Goal: Information Seeking & Learning: Learn about a topic

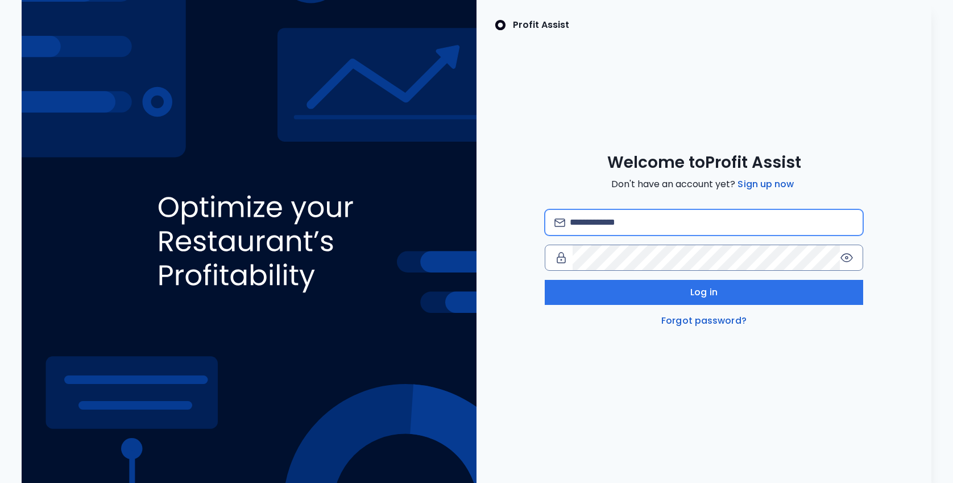
click at [637, 215] on input "email" at bounding box center [712, 222] width 284 height 25
type input "**********"
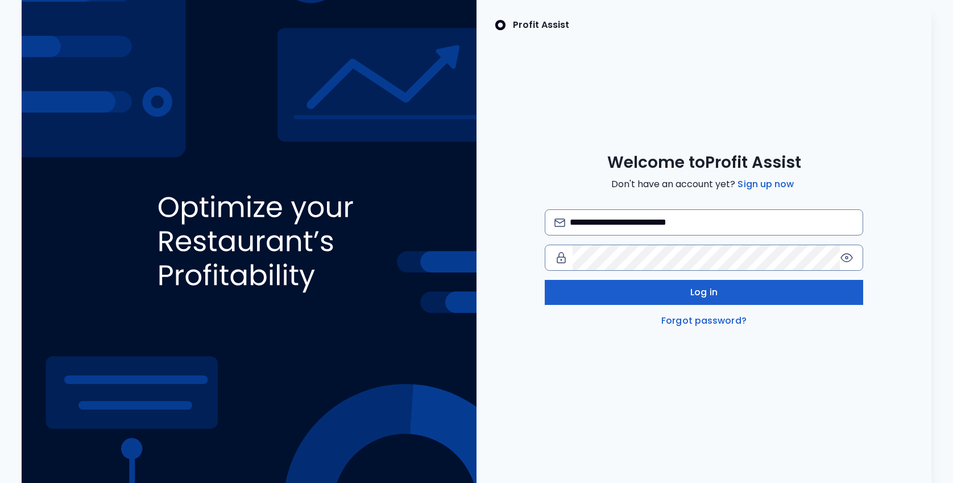
click at [708, 288] on span "Log in" at bounding box center [703, 292] width 27 height 14
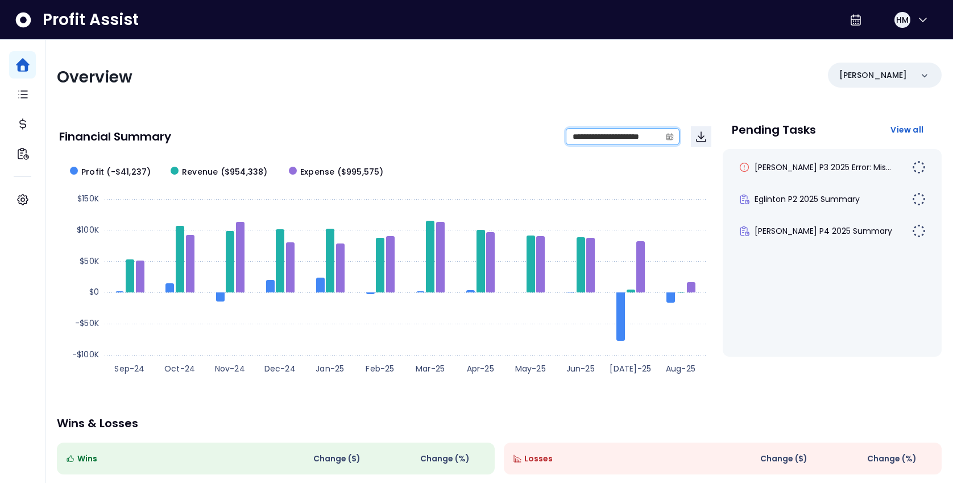
click at [640, 139] on input "**********" at bounding box center [613, 136] width 94 height 16
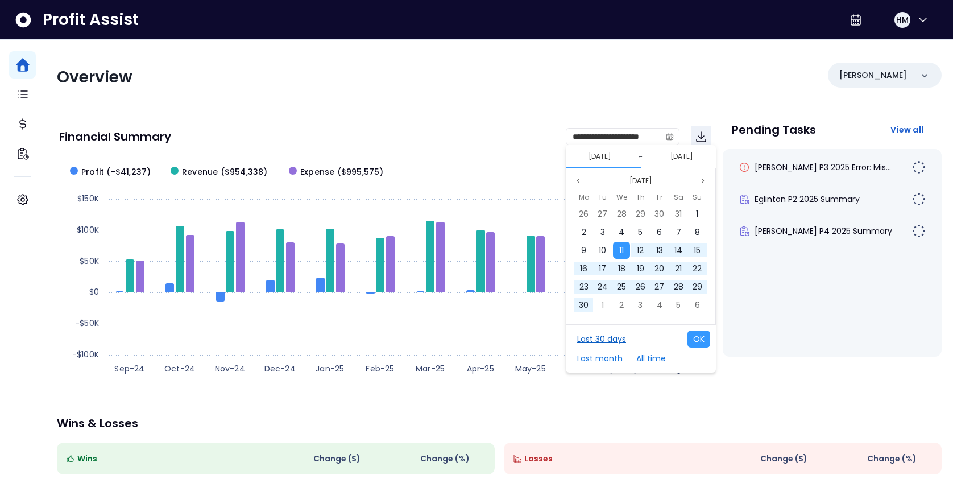
click at [600, 337] on button "Last 30 days" at bounding box center [601, 338] width 60 height 17
click at [694, 335] on button "OK" at bounding box center [698, 338] width 23 height 17
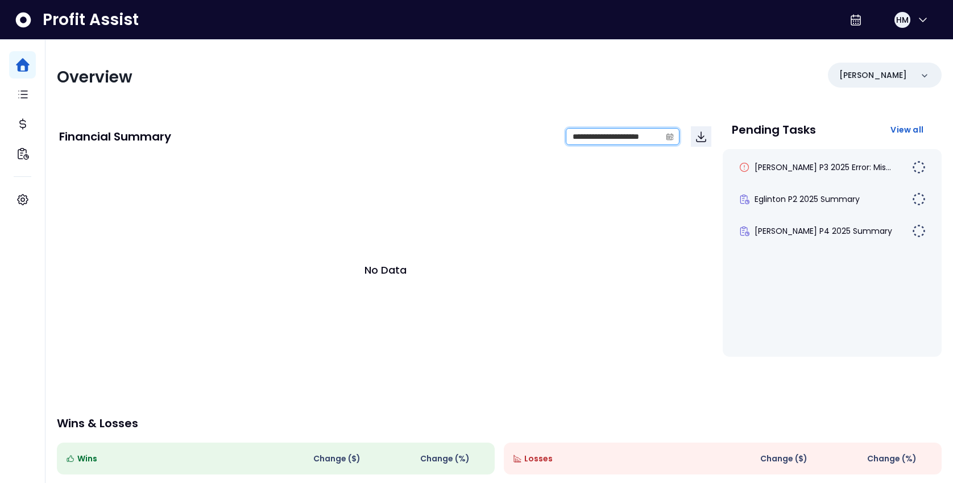
click at [658, 140] on input "**********" at bounding box center [613, 136] width 94 height 16
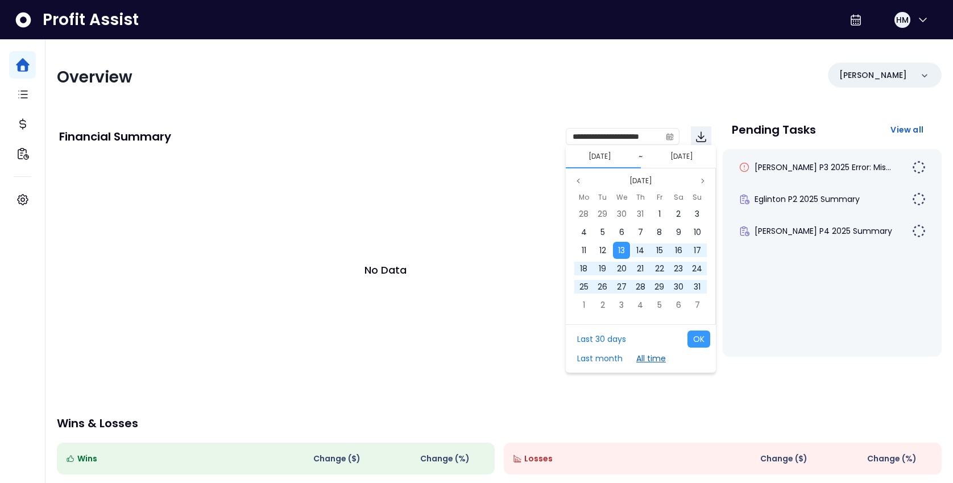
click at [650, 359] on button "All time" at bounding box center [650, 358] width 41 height 17
click at [703, 335] on button "OK" at bounding box center [698, 338] width 23 height 17
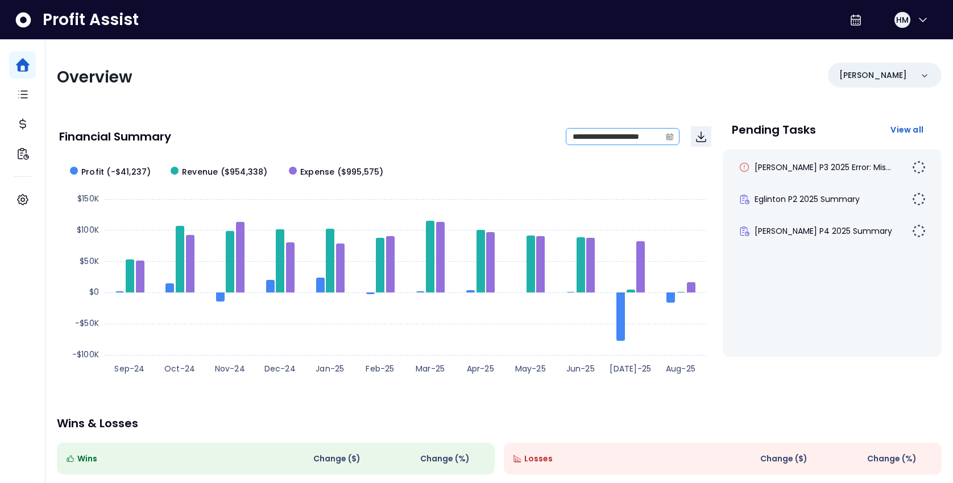
click at [666, 136] on icon "calendar" at bounding box center [670, 136] width 8 height 8
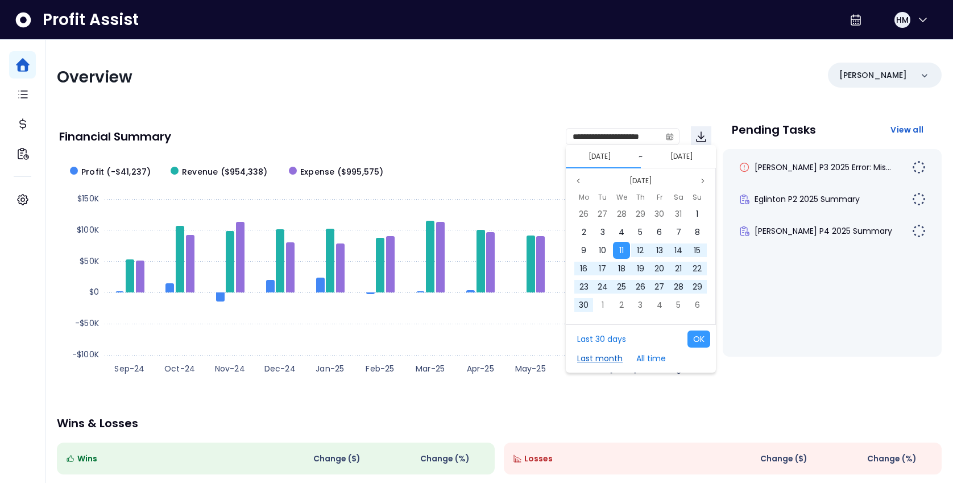
click at [592, 362] on button "Last month" at bounding box center [599, 358] width 57 height 17
click at [698, 338] on button "OK" at bounding box center [698, 338] width 23 height 17
type input "**********"
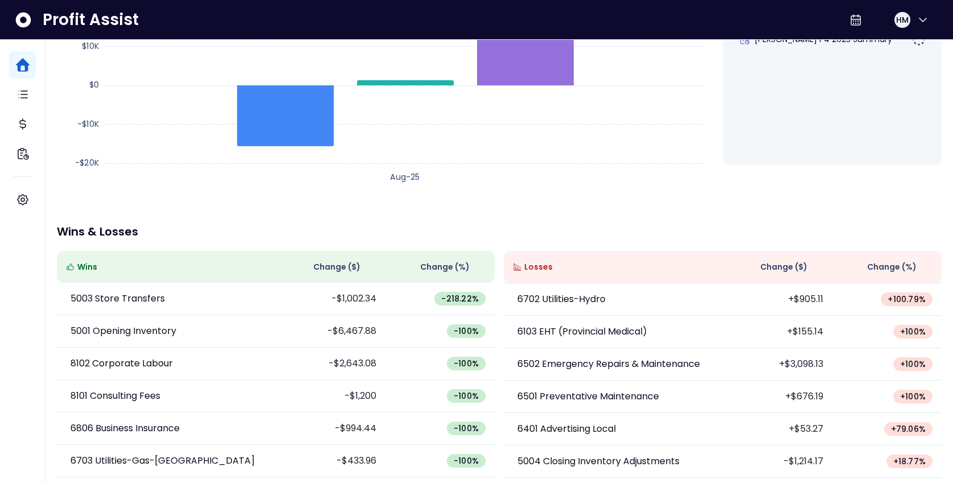
scroll to position [230, 0]
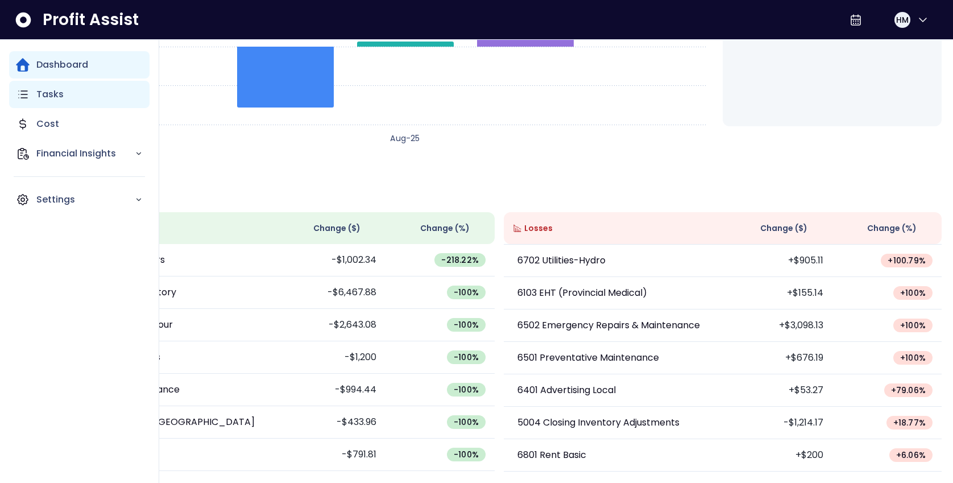
click at [48, 93] on p "Tasks" at bounding box center [49, 95] width 27 height 14
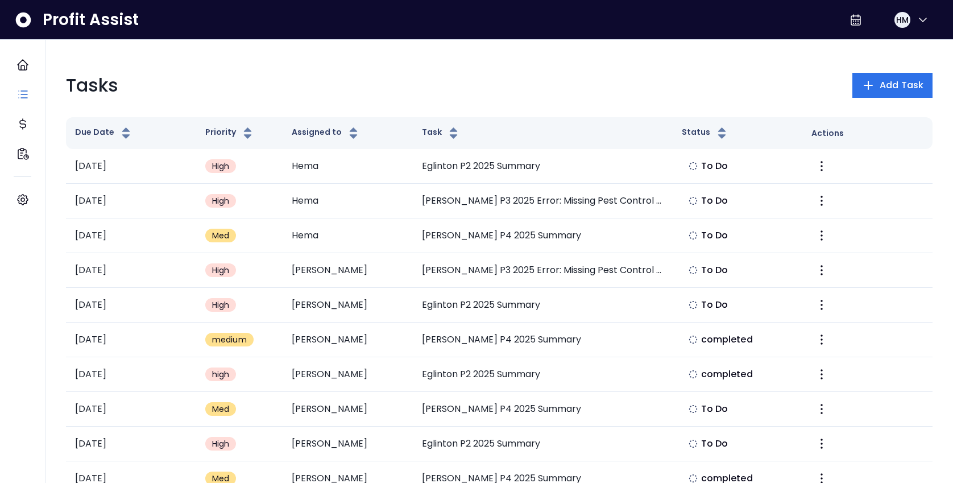
click at [519, 95] on div "Tasks Add Task" at bounding box center [499, 85] width 866 height 27
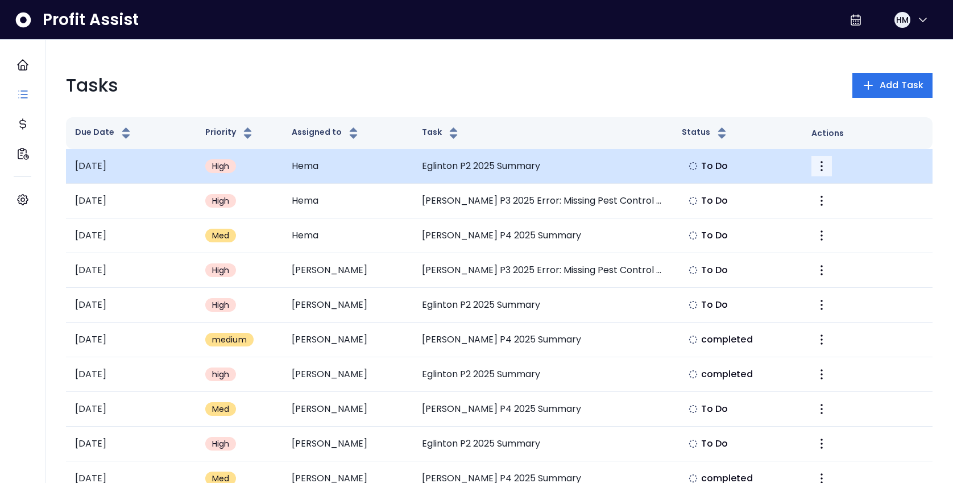
click at [819, 164] on icon "More" at bounding box center [822, 166] width 14 height 14
click at [641, 169] on td "Eglinton P2 2025 Summary" at bounding box center [543, 166] width 260 height 35
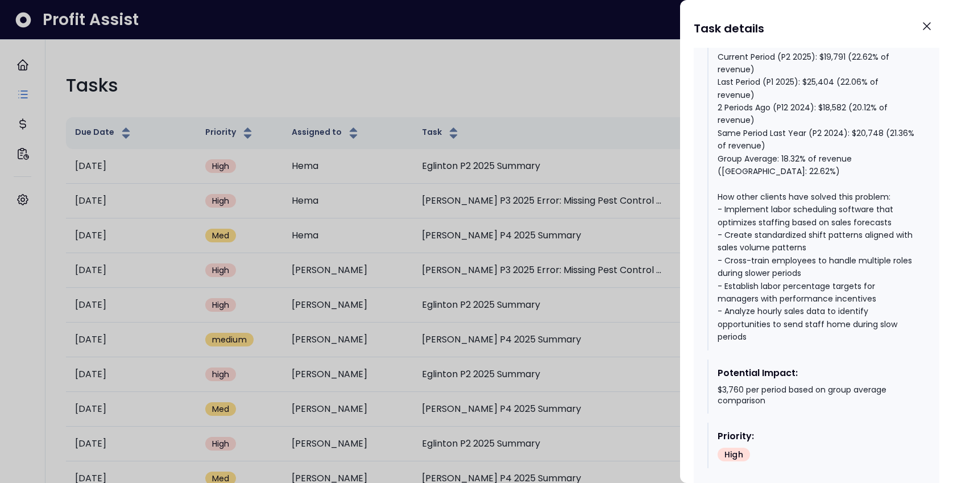
scroll to position [722, 0]
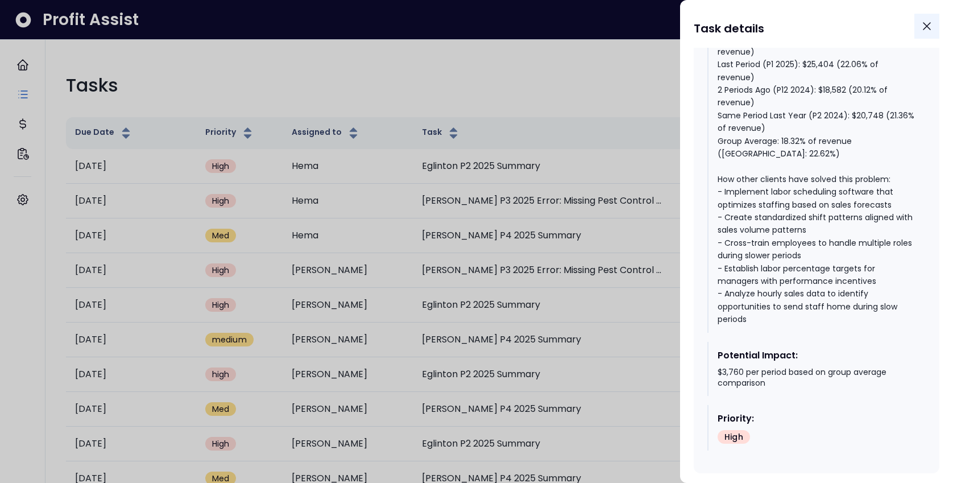
click at [923, 27] on icon "Close" at bounding box center [927, 26] width 14 height 14
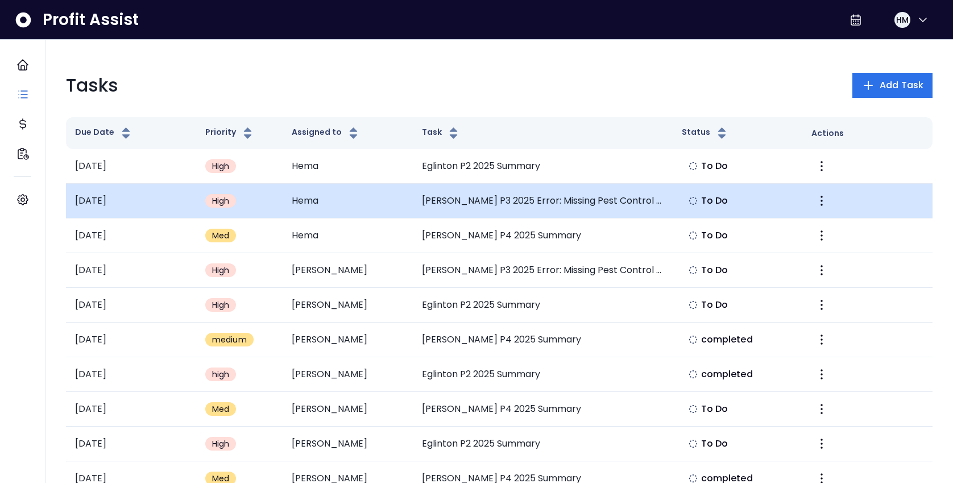
click at [662, 204] on td "[PERSON_NAME] P3 2025 Error: Missing Pest Control Expense" at bounding box center [543, 201] width 260 height 35
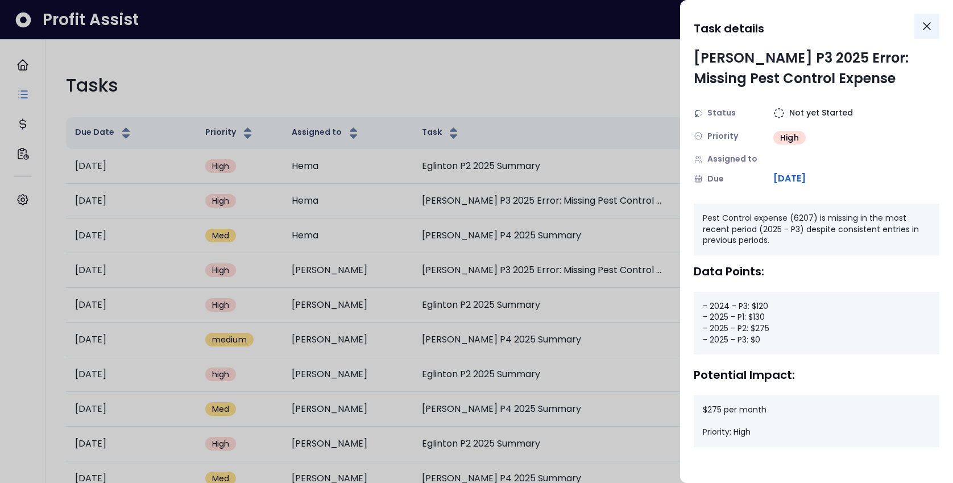
click at [930, 24] on icon "Close" at bounding box center [927, 26] width 14 height 14
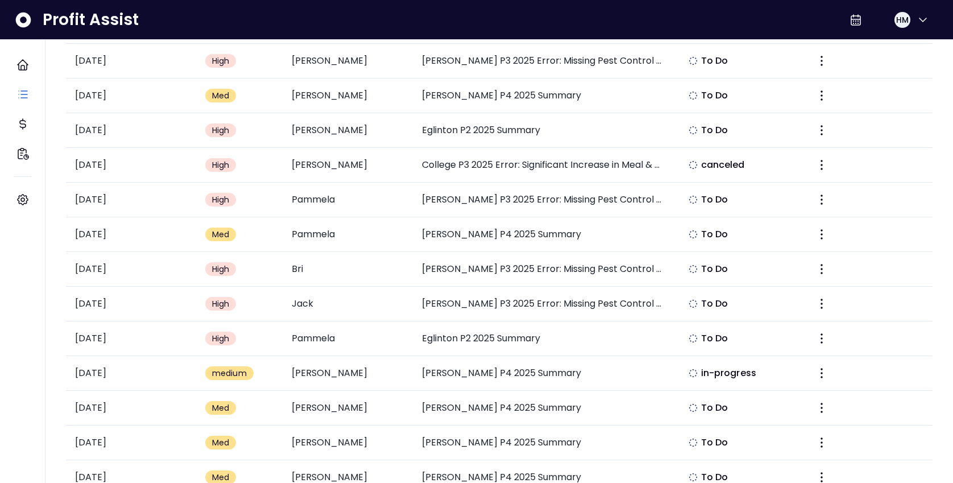
scroll to position [773, 0]
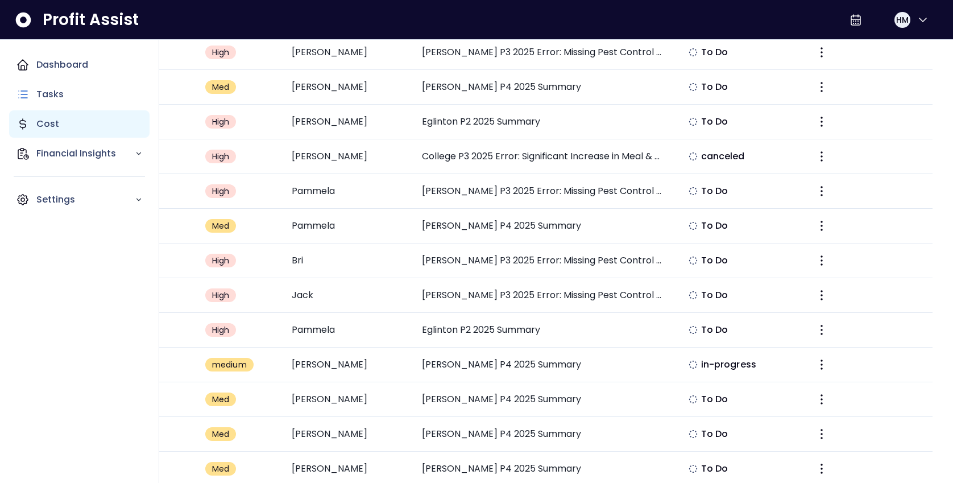
click at [45, 128] on p "Cost" at bounding box center [47, 124] width 23 height 14
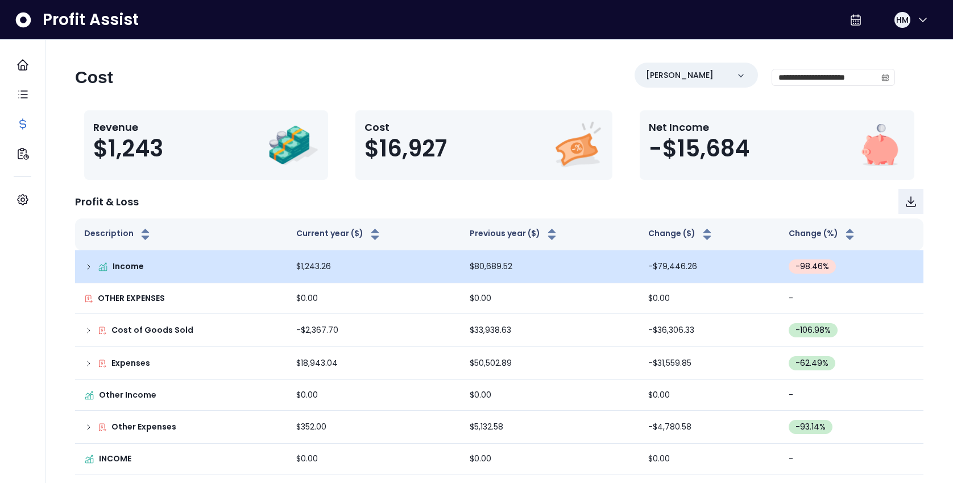
click at [132, 262] on p "Income" at bounding box center [128, 266] width 31 height 12
click at [89, 265] on icon at bounding box center [88, 266] width 9 height 9
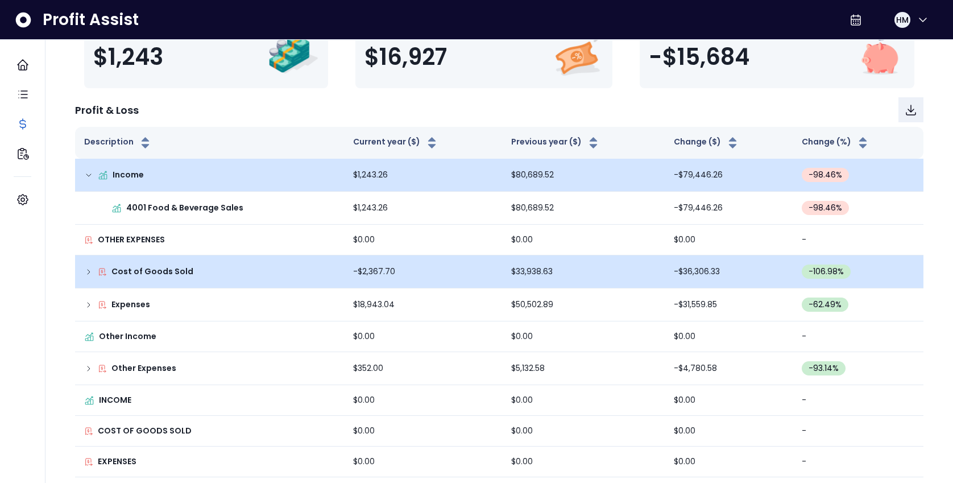
scroll to position [128, 0]
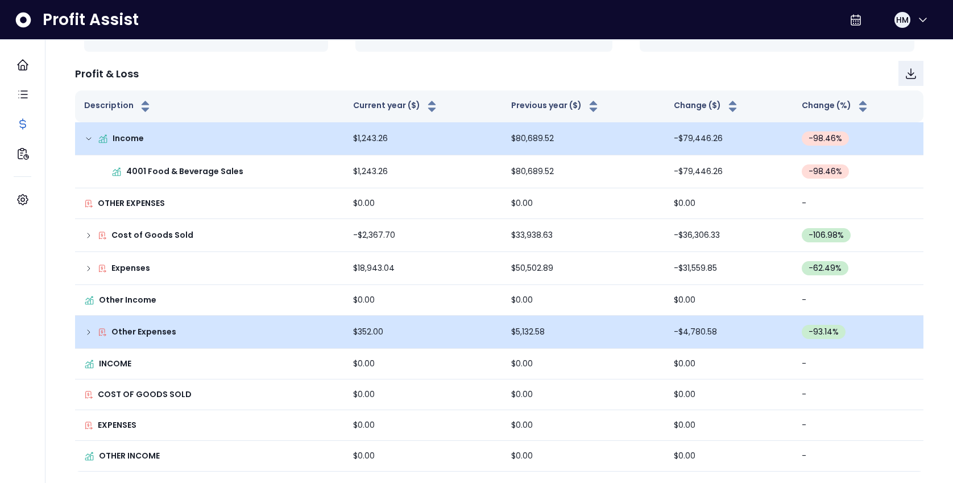
click at [86, 329] on icon at bounding box center [88, 331] width 9 height 9
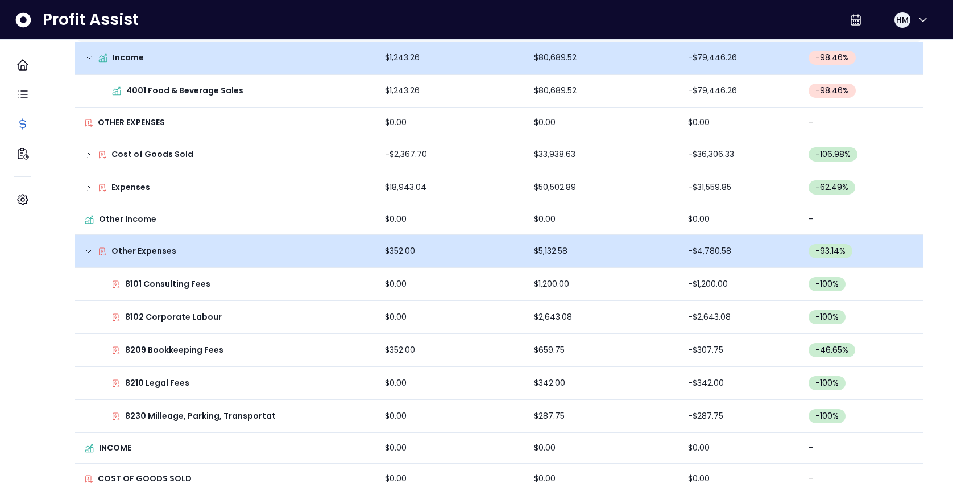
scroll to position [211, 0]
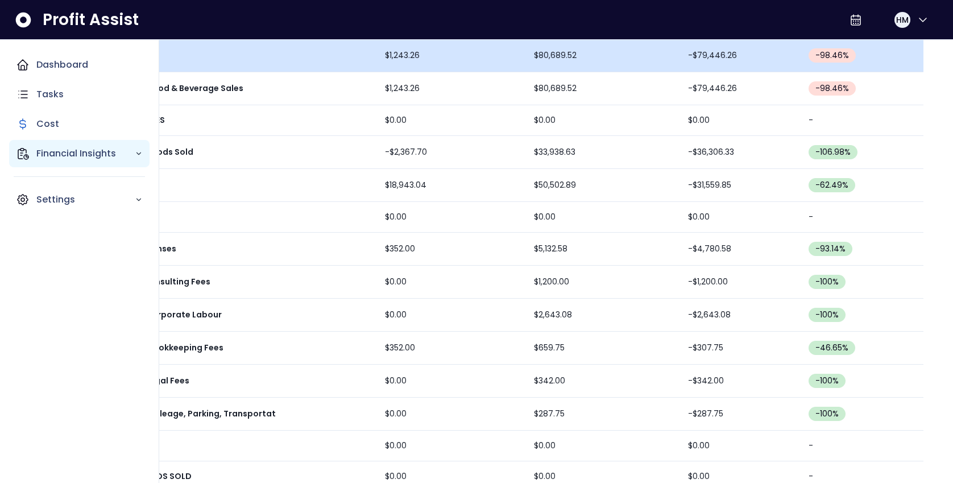
click at [63, 155] on p "Financial Insights" at bounding box center [85, 154] width 98 height 14
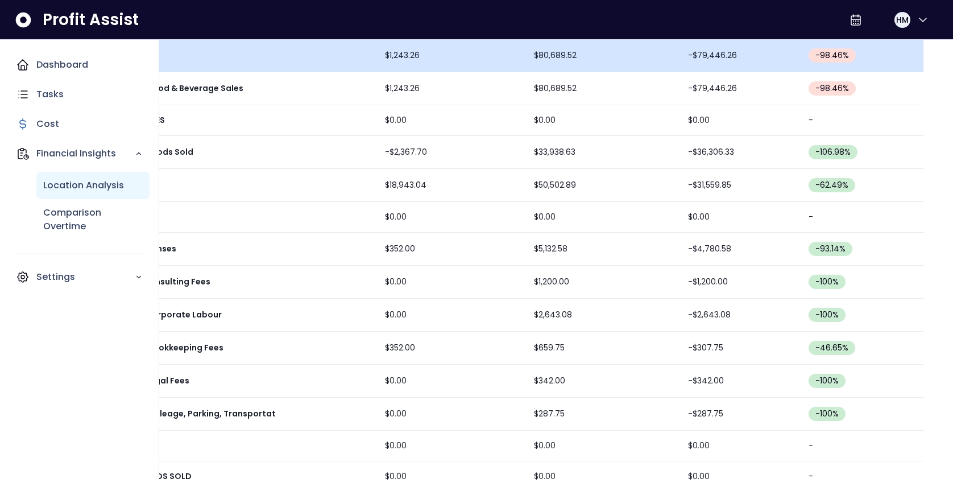
click at [64, 182] on p "Location Analysis" at bounding box center [83, 186] width 81 height 14
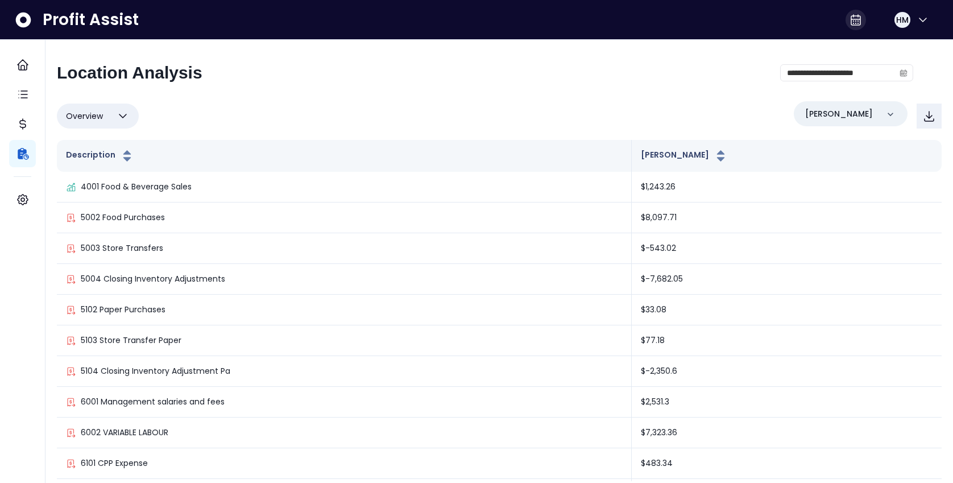
click at [851, 19] on icon at bounding box center [855, 20] width 9 height 10
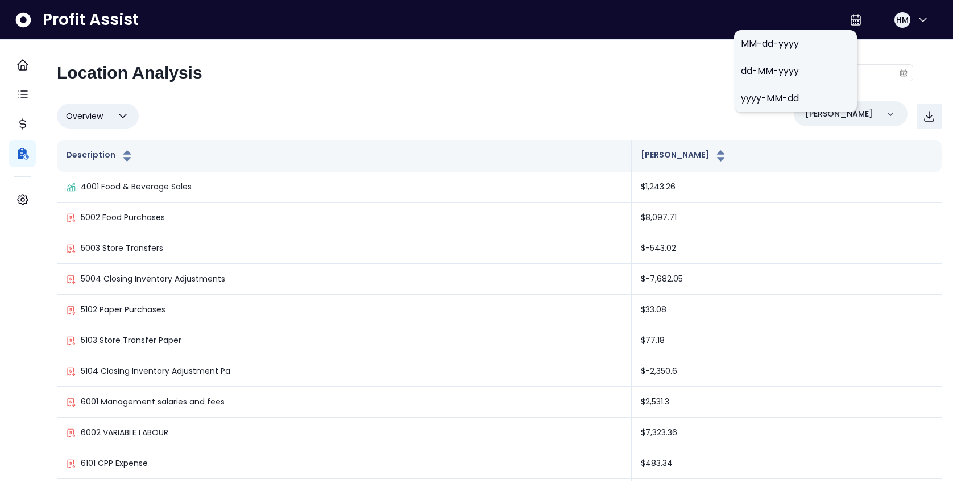
click at [669, 93] on div "**********" at bounding box center [499, 272] width 885 height 418
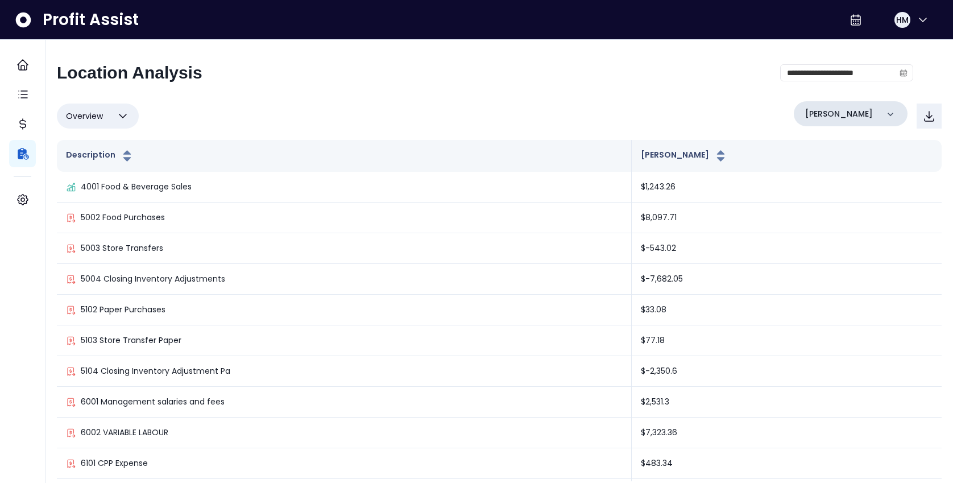
click at [840, 110] on div "[PERSON_NAME]" at bounding box center [851, 113] width 114 height 25
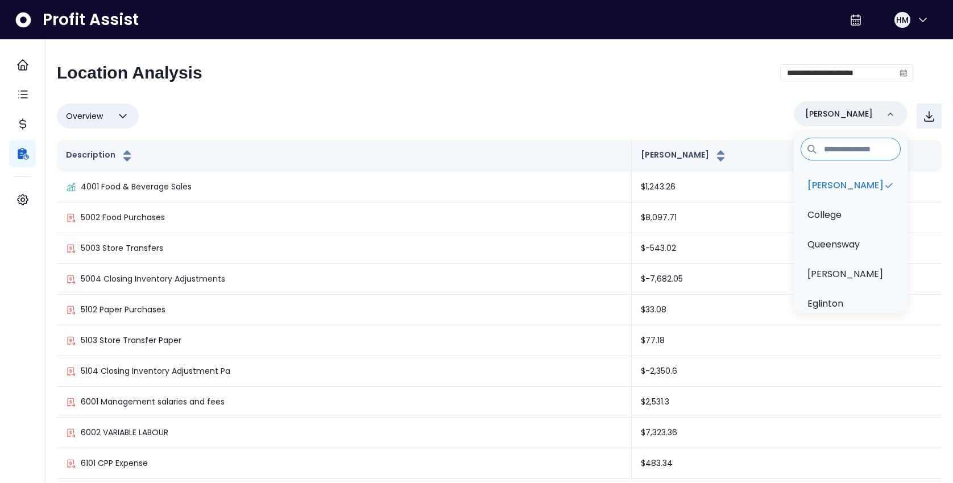
click at [653, 111] on div "Overview Overview % of cost % of sales % of budget ******** [PERSON_NAME][GEOGR…" at bounding box center [499, 116] width 885 height 30
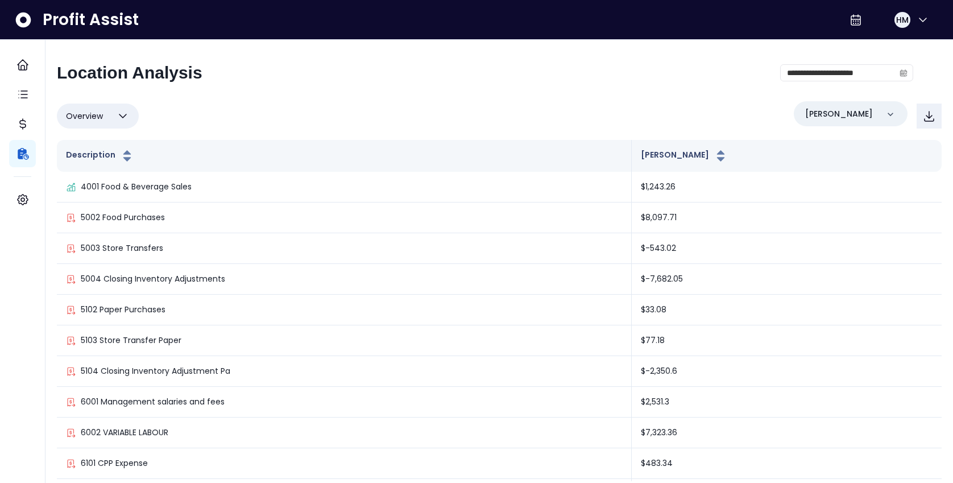
click at [121, 114] on icon "button" at bounding box center [123, 116] width 14 height 14
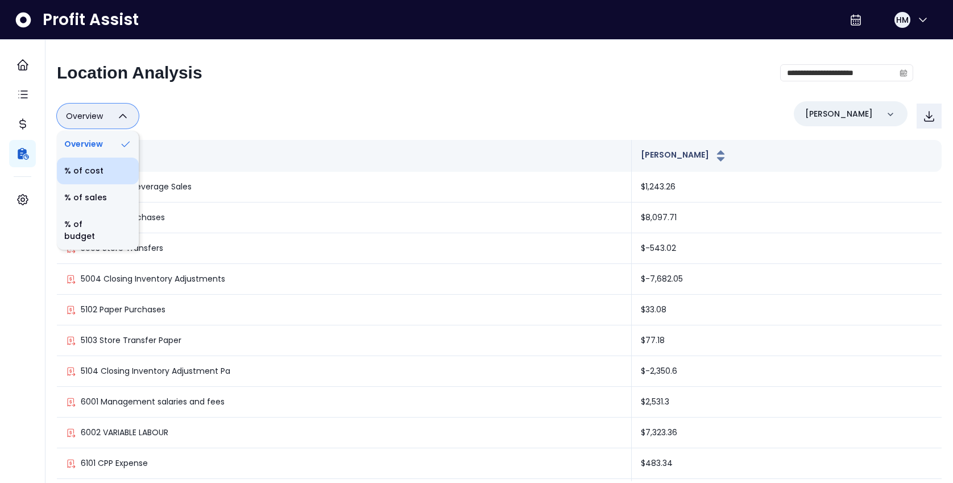
click at [105, 176] on li "% of cost" at bounding box center [98, 170] width 82 height 27
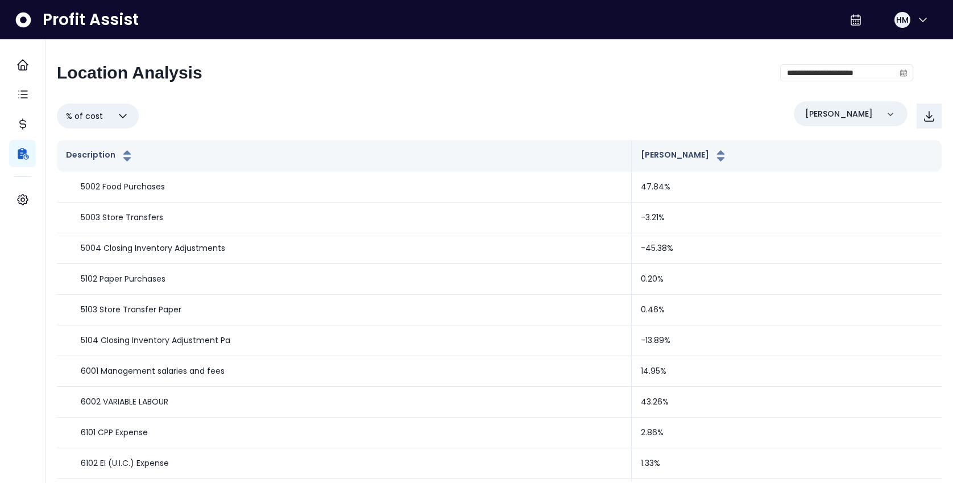
click at [101, 118] on button "% of cost" at bounding box center [98, 115] width 82 height 25
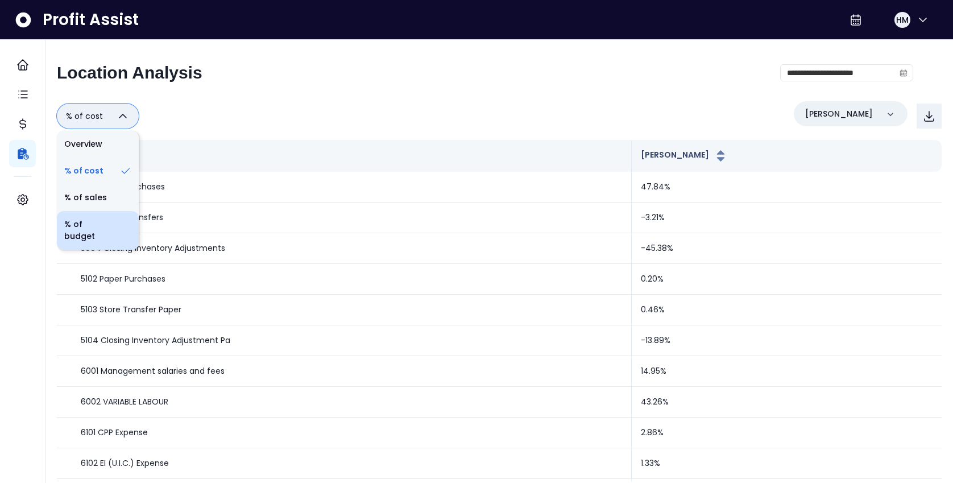
scroll to position [10, 0]
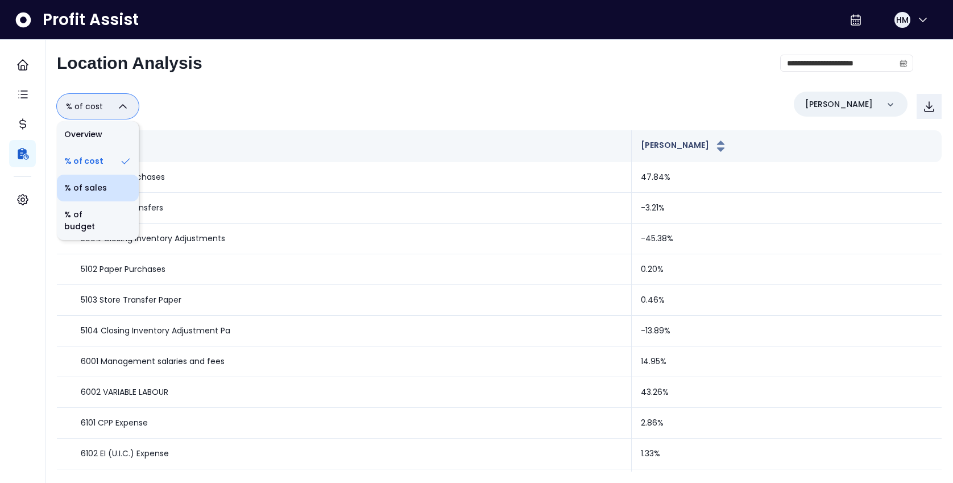
click at [102, 190] on li "% of sales" at bounding box center [98, 188] width 82 height 27
type input "*********"
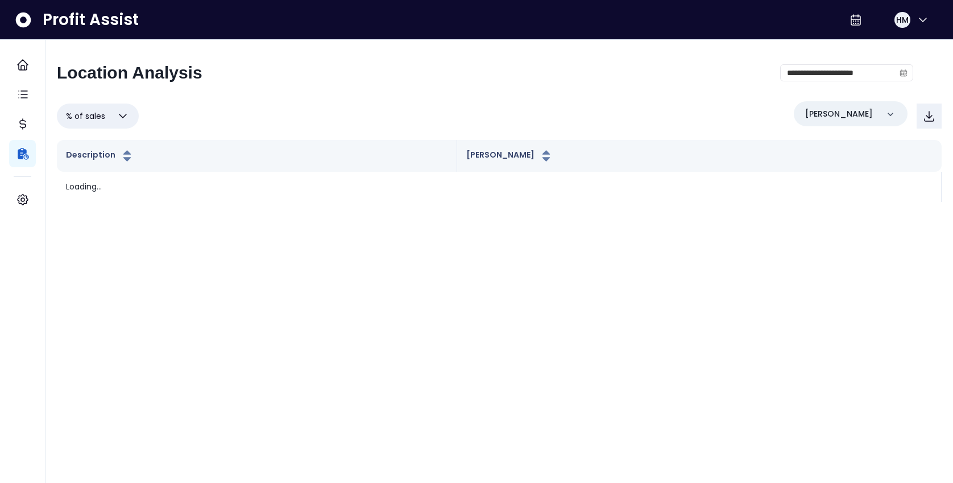
scroll to position [0, 0]
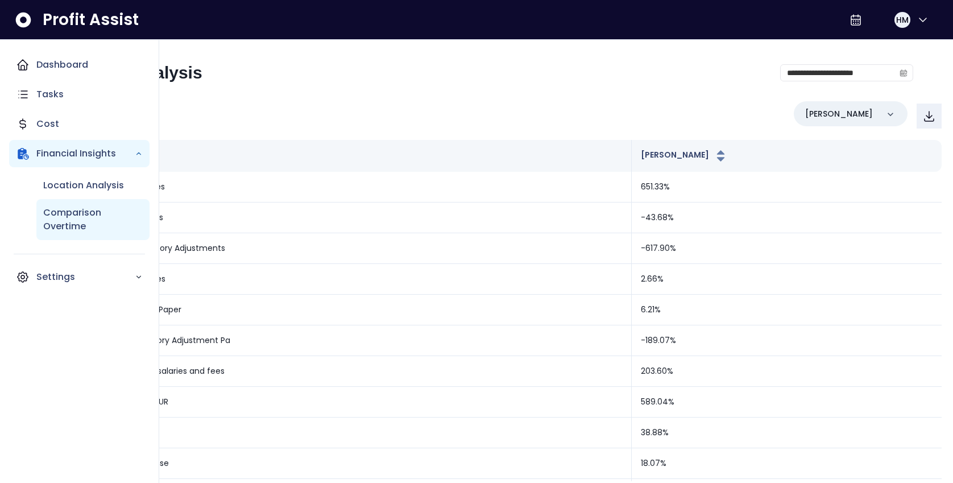
click at [64, 220] on p "Comparison Overtime" at bounding box center [92, 219] width 99 height 27
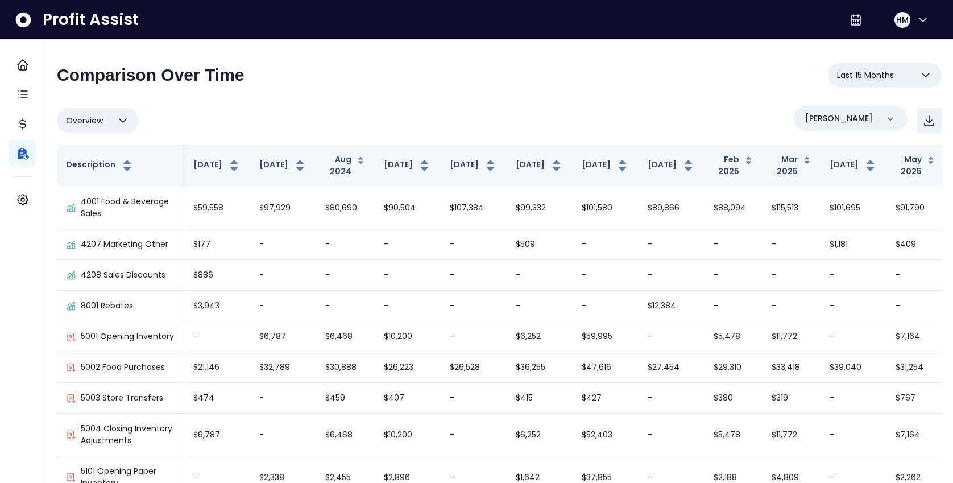
click at [538, 82] on div "**********" at bounding box center [499, 80] width 885 height 34
click at [912, 73] on button "Last 15 Months" at bounding box center [885, 75] width 114 height 25
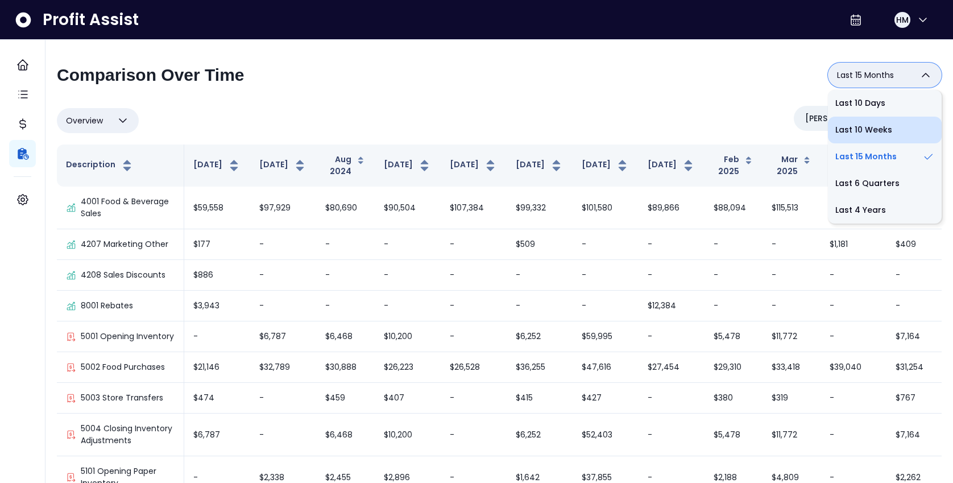
click at [881, 124] on li "Last 10 Weeks" at bounding box center [885, 130] width 114 height 27
type input "**********"
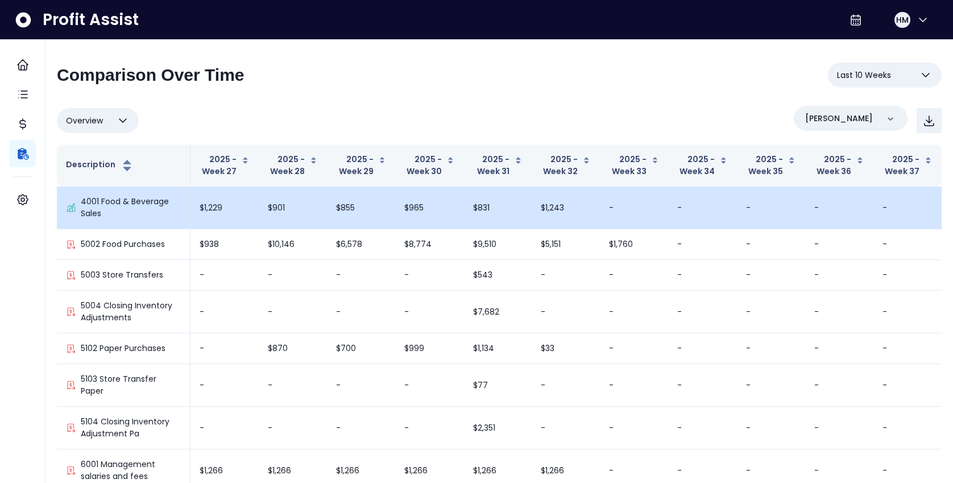
click at [655, 210] on td "-" at bounding box center [634, 207] width 68 height 43
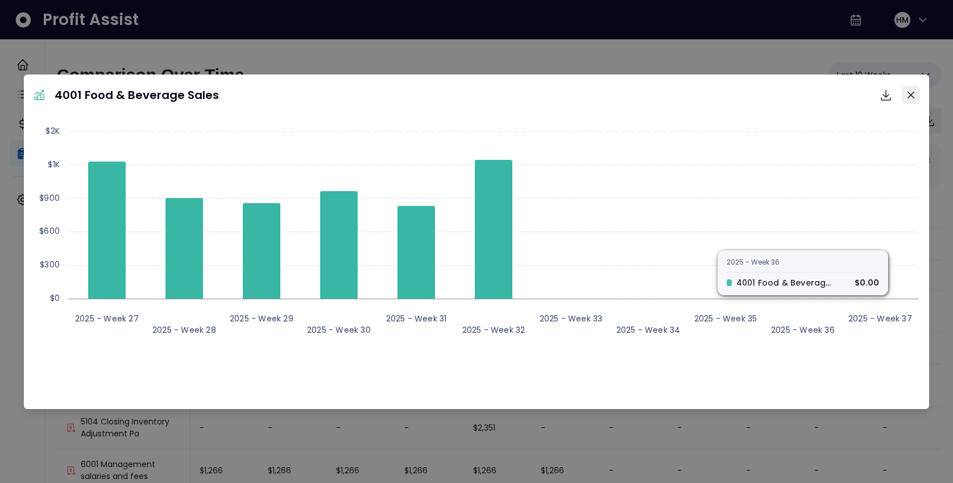
click at [907, 95] on icon "Close" at bounding box center [910, 95] width 7 height 7
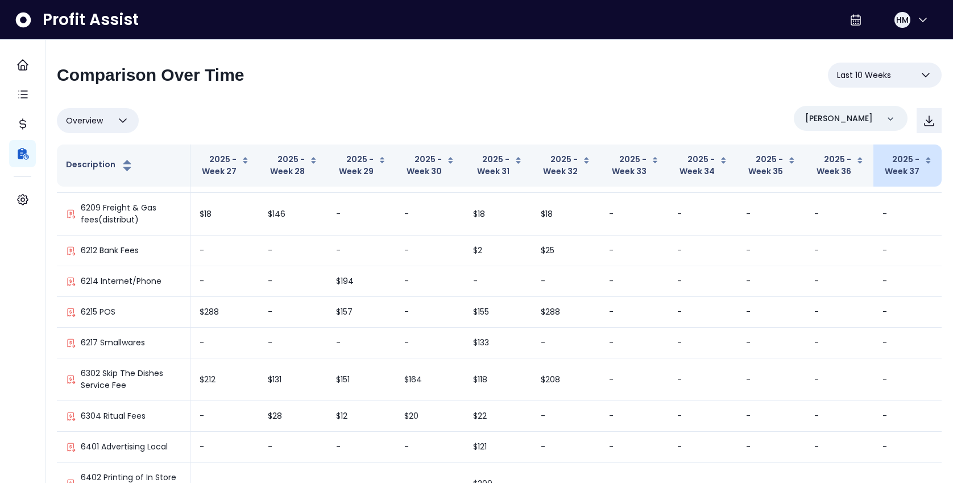
scroll to position [646, 0]
